Goal: Find specific page/section: Find specific page/section

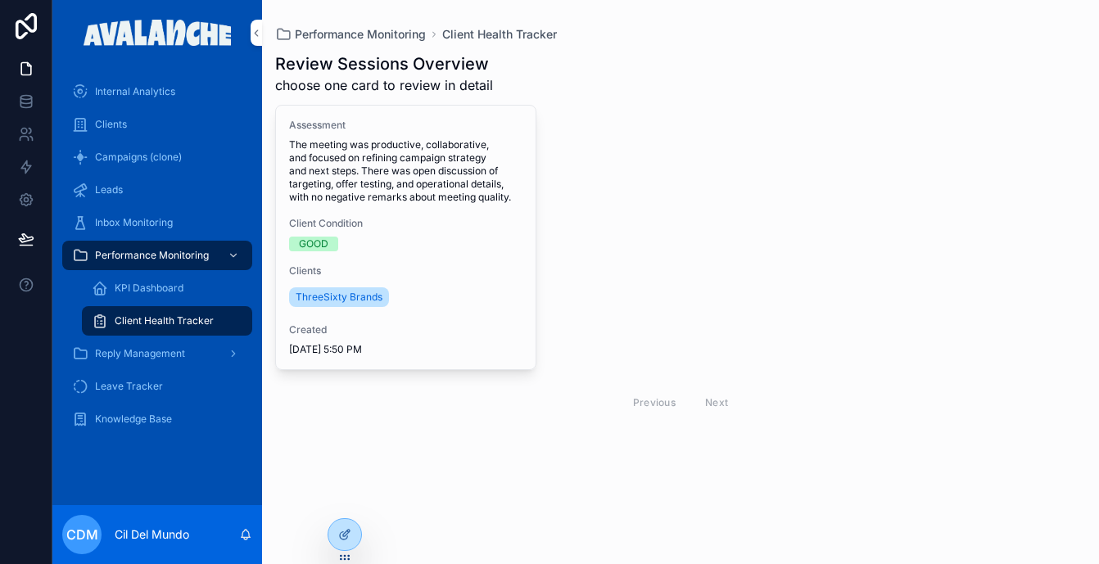
click at [138, 156] on span "Campaigns (clone)" at bounding box center [138, 157] width 87 height 13
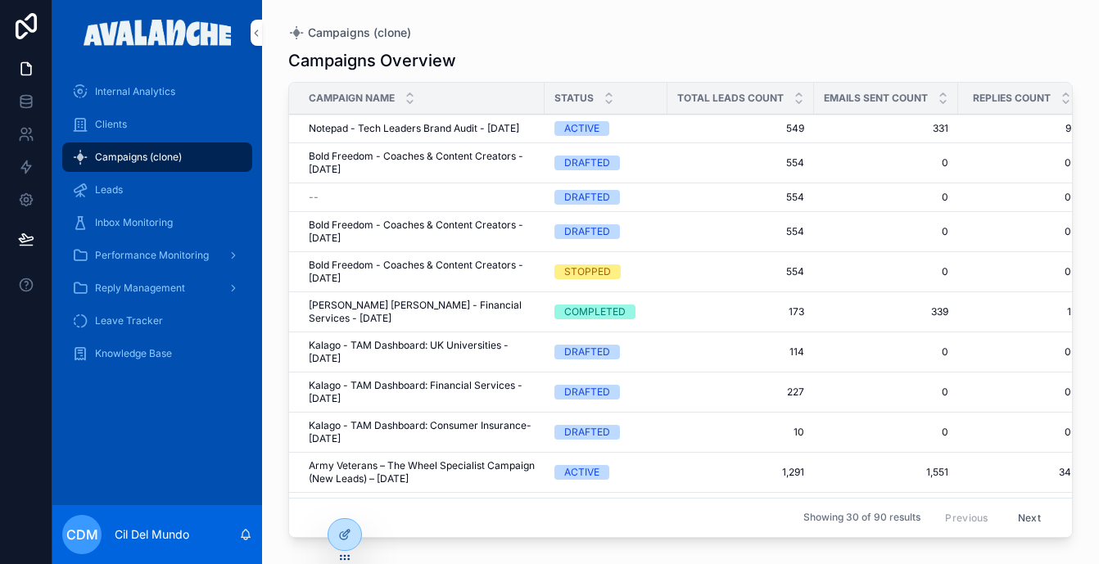
click at [138, 356] on span "Knowledge Base" at bounding box center [133, 353] width 77 height 13
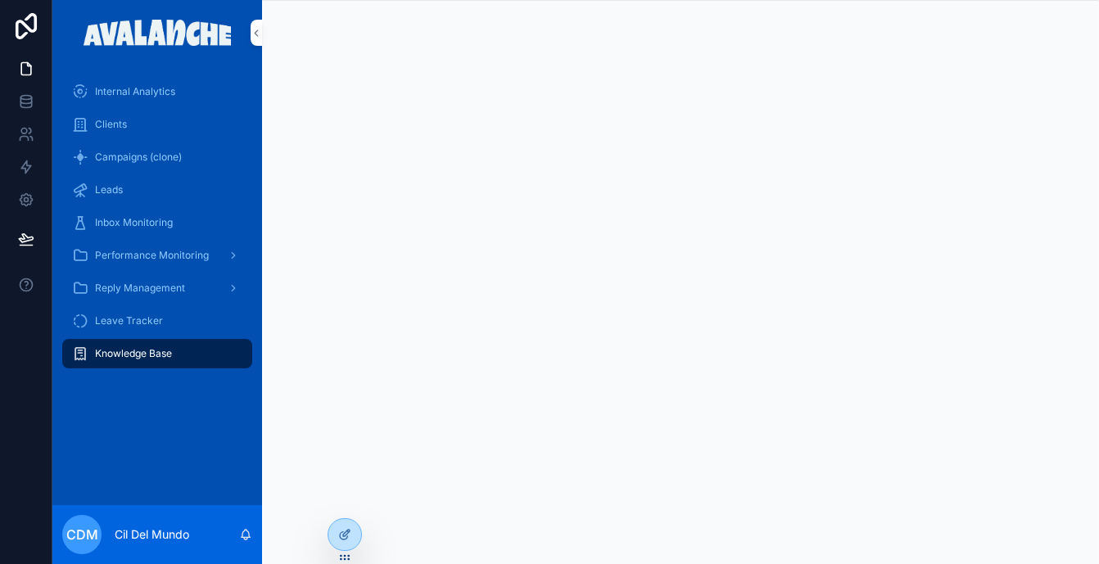
click at [115, 157] on span "Campaigns (clone)" at bounding box center [138, 157] width 87 height 13
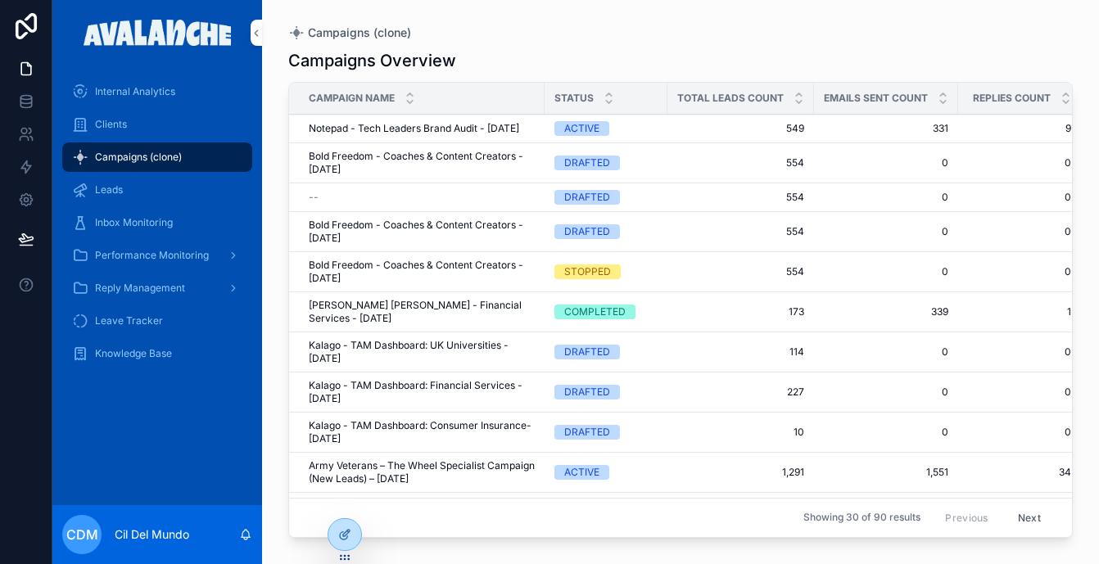
click at [622, 35] on div "Campaigns (clone)" at bounding box center [680, 32] width 784 height 13
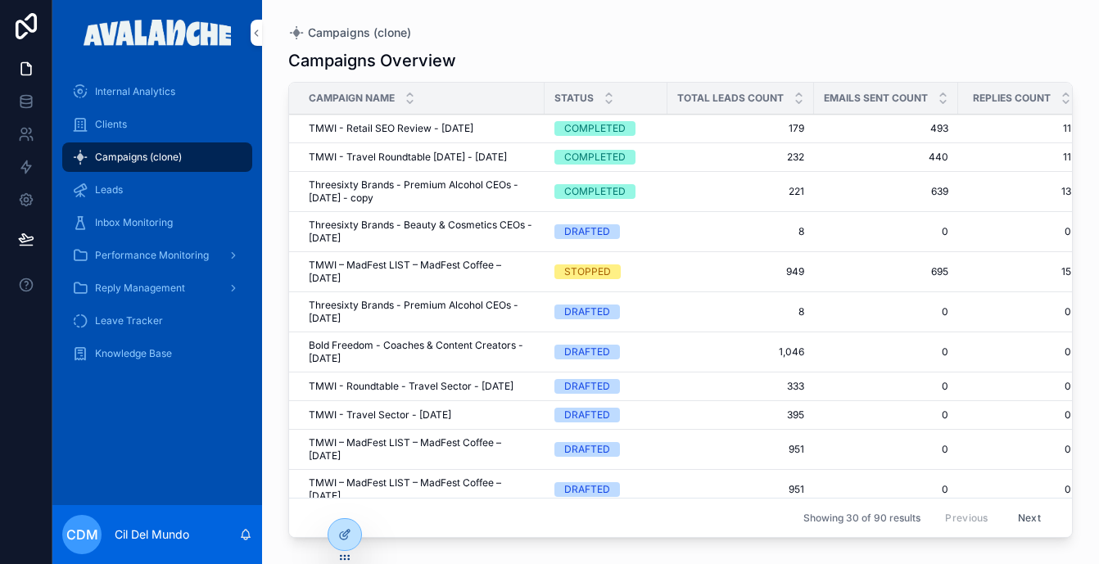
scroll to position [751, 0]
